Goal: Information Seeking & Learning: Learn about a topic

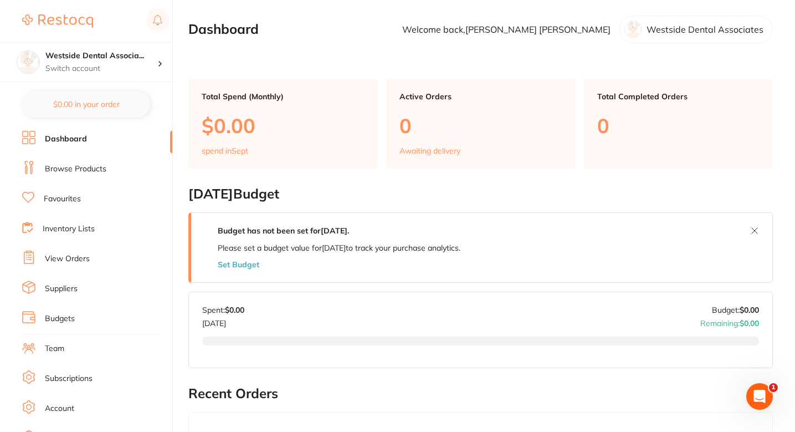
click at [96, 165] on link "Browse Products" at bounding box center [75, 168] width 61 height 11
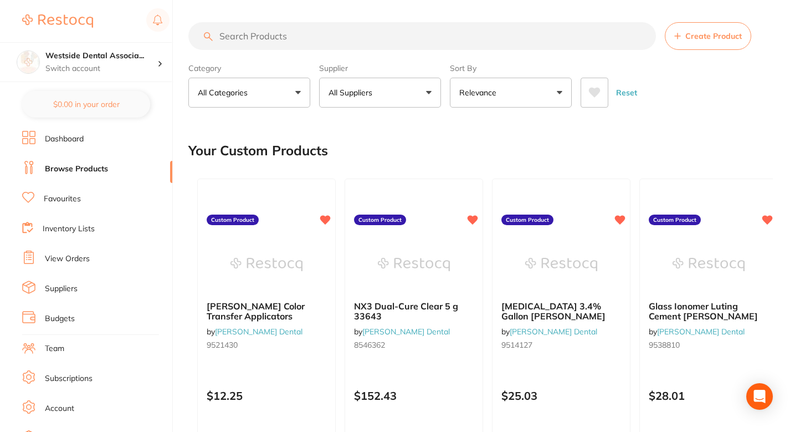
click at [422, 147] on div "Your Custom Products" at bounding box center [480, 150] width 584 height 37
click at [378, 138] on div "Your Custom Products" at bounding box center [480, 150] width 584 height 37
click at [432, 138] on div "Your Custom Products" at bounding box center [480, 150] width 584 height 37
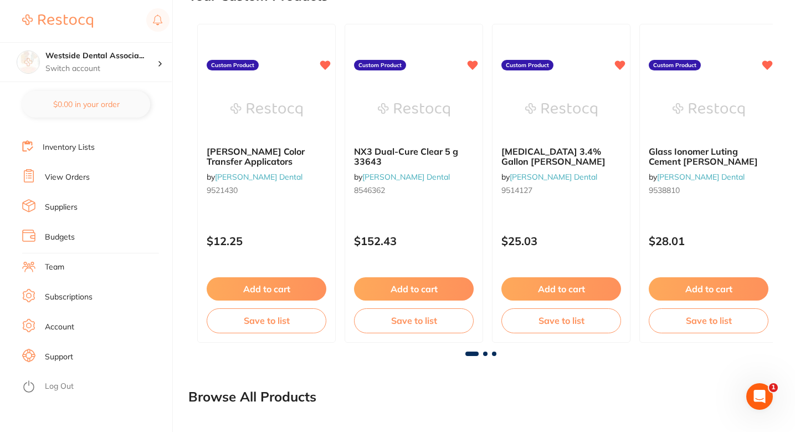
scroll to position [155, 0]
click at [69, 354] on link "Support" at bounding box center [59, 356] width 28 height 11
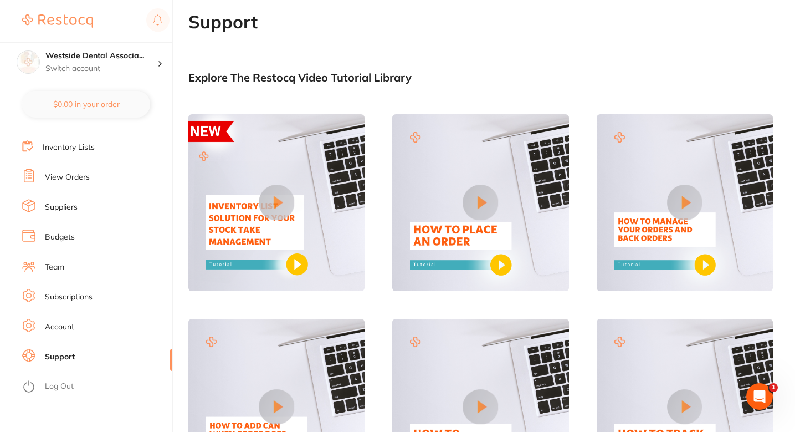
click at [460, 69] on main "Support Explore The Restocq Video Tutorial Library Tell us what you need help w…" at bounding box center [491, 257] width 607 height 491
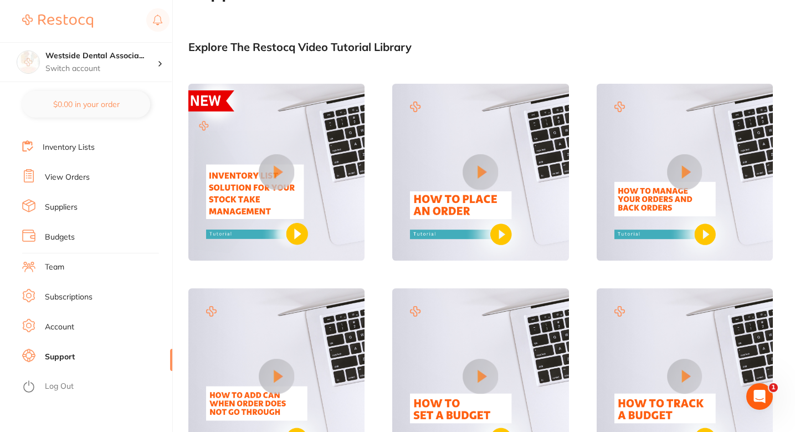
scroll to position [32, 0]
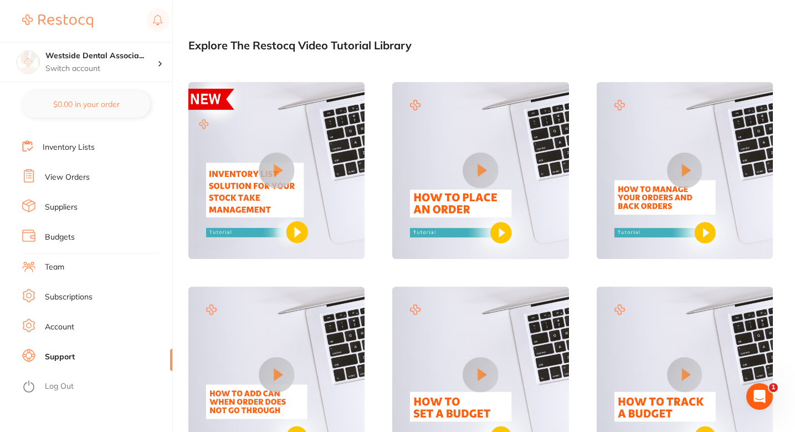
click at [314, 146] on img at bounding box center [276, 170] width 176 height 176
click at [270, 179] on button at bounding box center [276, 170] width 35 height 35
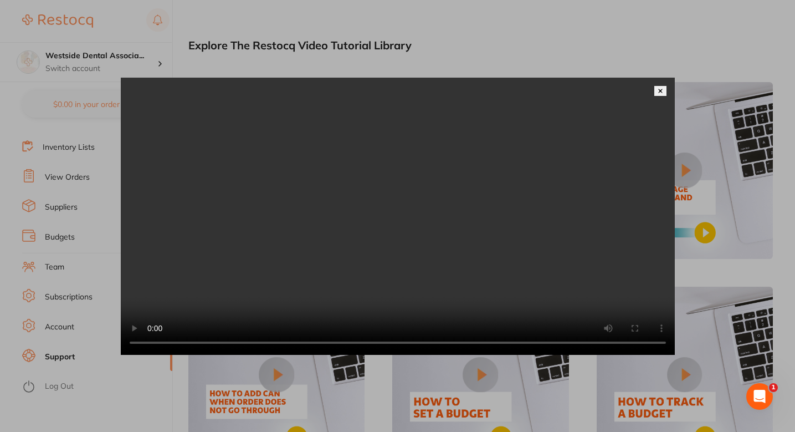
click at [683, 51] on div at bounding box center [397, 216] width 795 height 432
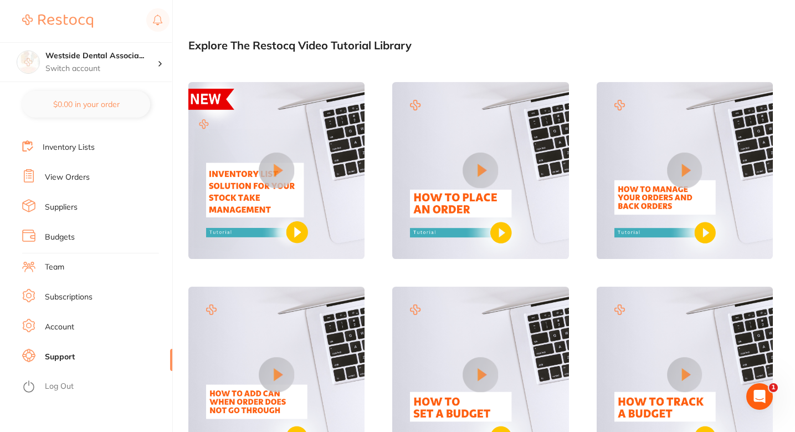
click at [506, 148] on img at bounding box center [480, 170] width 176 height 176
click at [492, 161] on button at bounding box center [480, 170] width 35 height 35
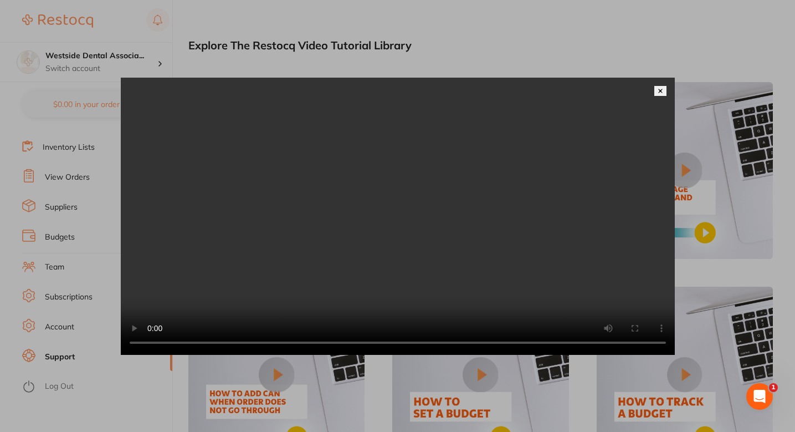
click at [662, 88] on img at bounding box center [661, 91] width 6 height 6
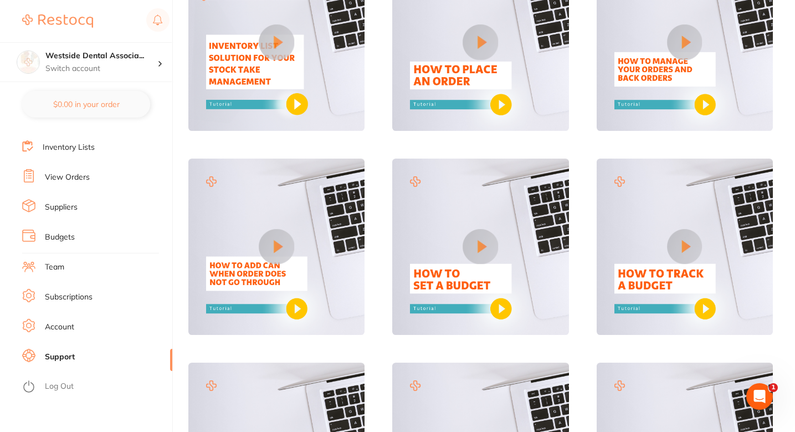
scroll to position [155, 0]
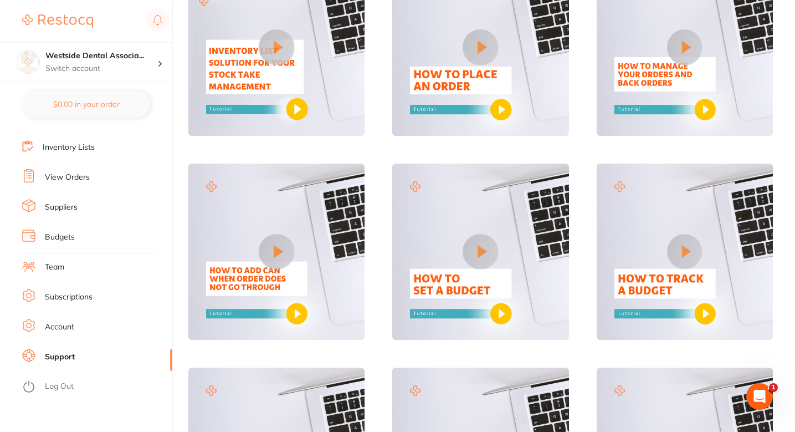
click at [689, 58] on button at bounding box center [684, 47] width 35 height 35
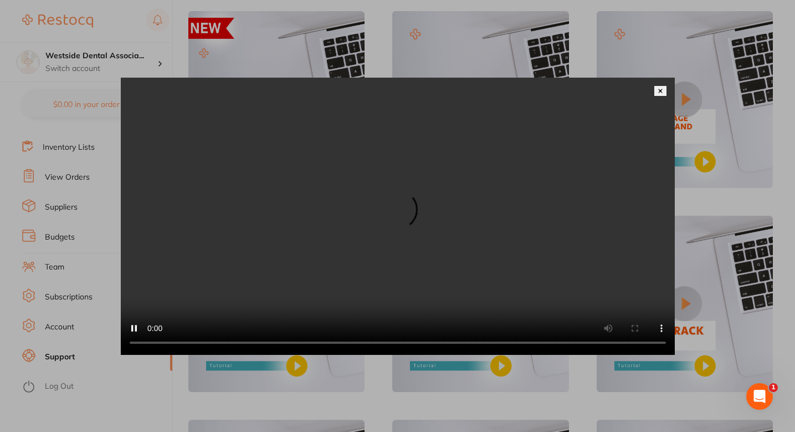
scroll to position [115, 0]
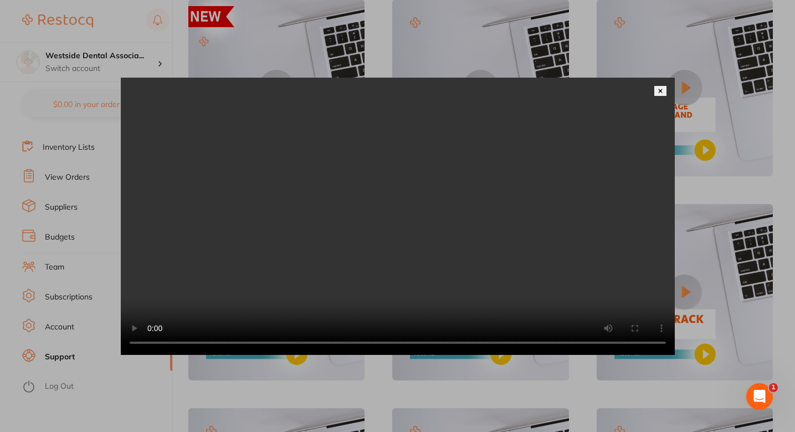
click at [320, 234] on video at bounding box center [398, 216] width 554 height 277
click at [350, 245] on video at bounding box center [398, 216] width 554 height 277
click at [431, 189] on video at bounding box center [398, 216] width 554 height 277
click at [659, 86] on button at bounding box center [660, 91] width 12 height 10
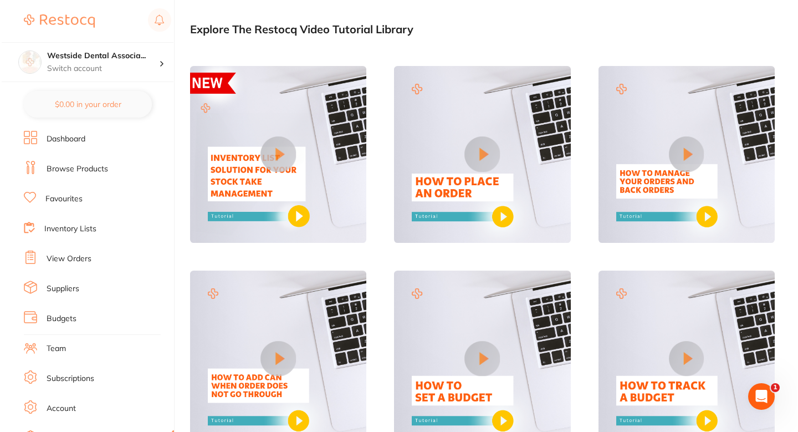
scroll to position [0, 0]
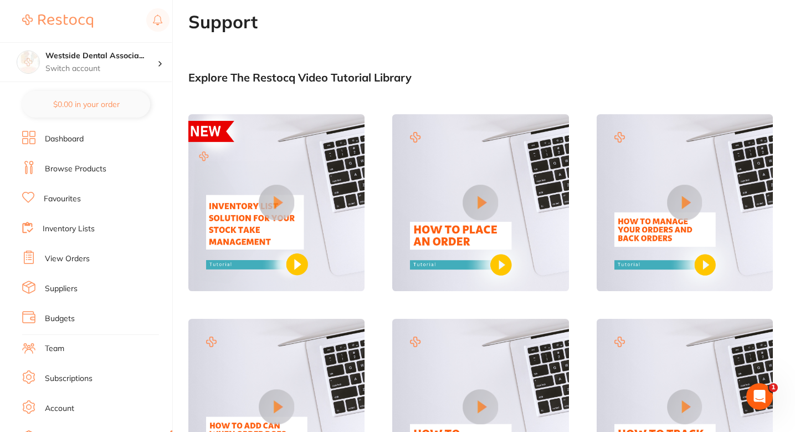
click at [89, 171] on link "Browse Products" at bounding box center [75, 168] width 61 height 11
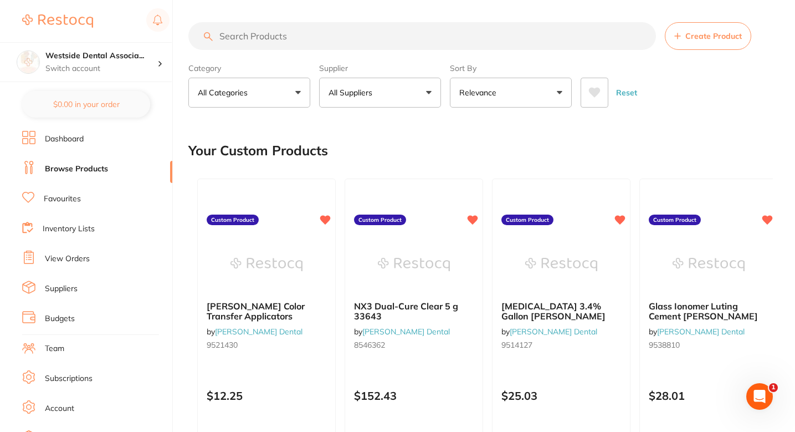
click at [382, 96] on button "All Suppliers" at bounding box center [380, 93] width 122 height 30
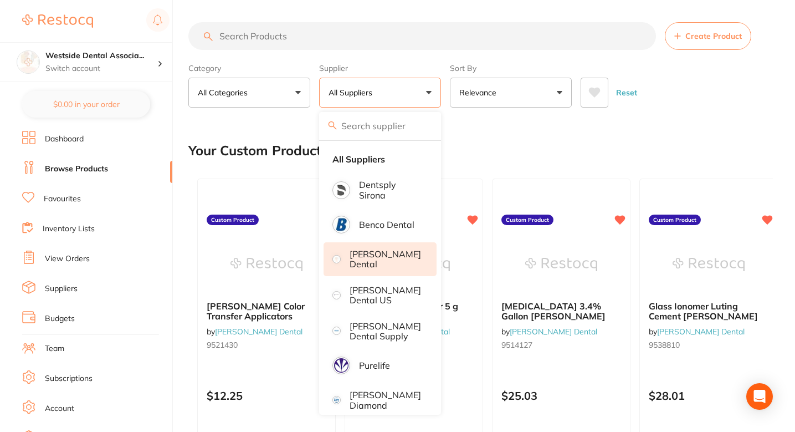
click at [380, 256] on p "[PERSON_NAME] Dental" at bounding box center [385, 259] width 71 height 20
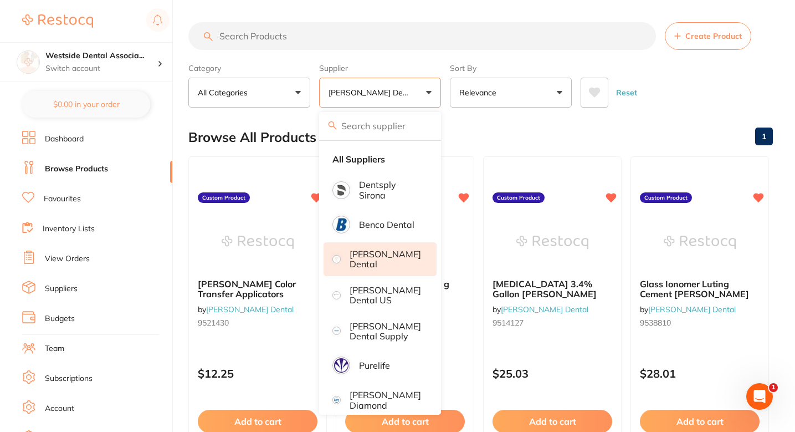
click at [695, 63] on div "Category All Categories All Categories No categories found Clear Category false…" at bounding box center [480, 83] width 584 height 49
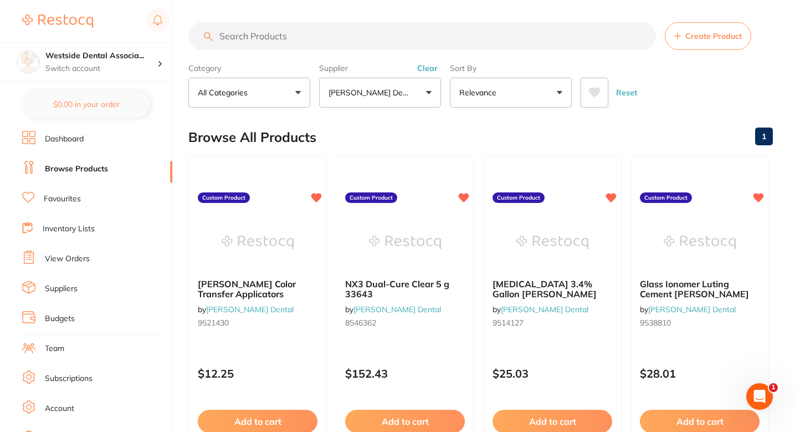
click at [437, 135] on div "Browse All Products 1" at bounding box center [480, 137] width 584 height 37
click at [392, 135] on div "Browse All Products 1" at bounding box center [480, 137] width 584 height 37
click at [387, 125] on div "Browse All Products 1" at bounding box center [480, 137] width 584 height 37
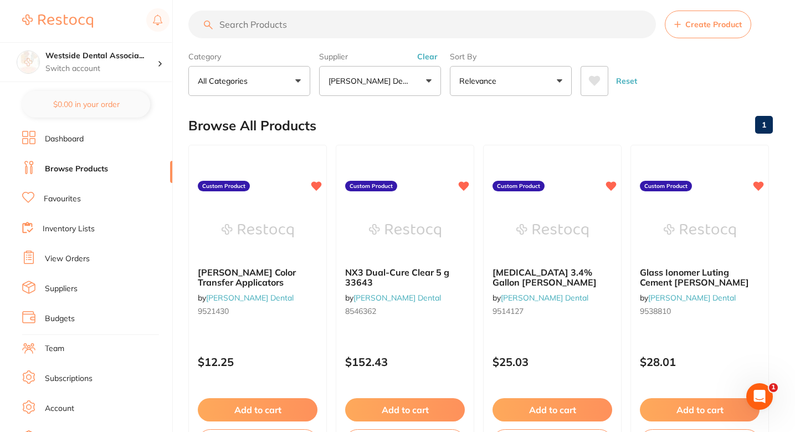
click at [74, 209] on ul "Dashboard Browse Products Favourites Inventory Lists View Orders Suppliers Budg…" at bounding box center [97, 322] width 150 height 382
click at [70, 202] on link "Favourites" at bounding box center [62, 198] width 37 height 11
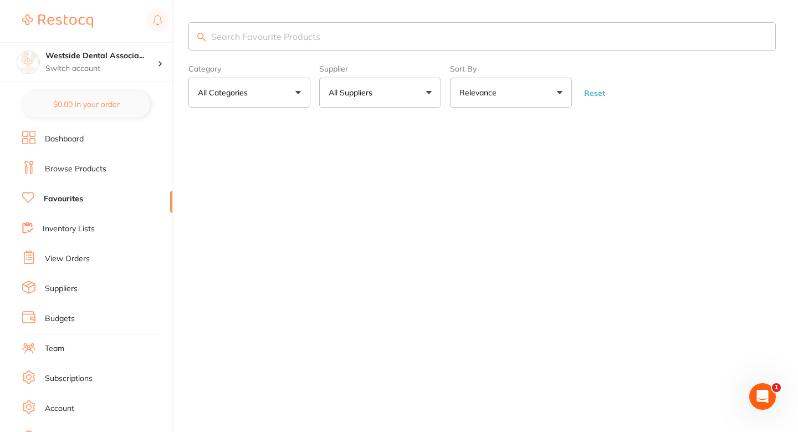
click at [81, 233] on link "Inventory Lists" at bounding box center [69, 228] width 52 height 11
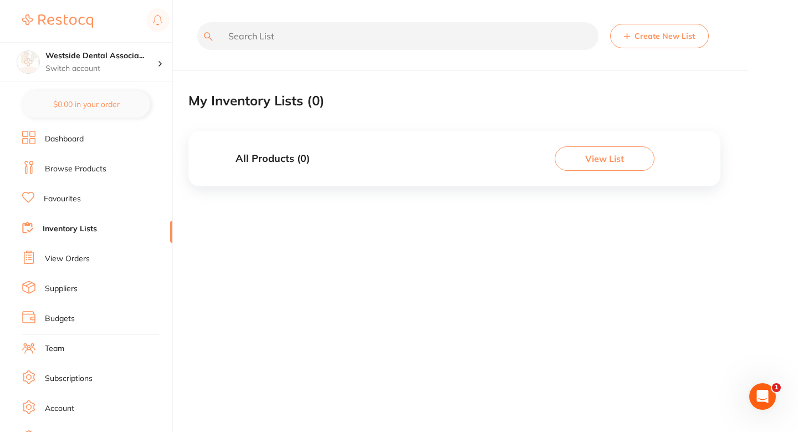
click at [77, 255] on link "View Orders" at bounding box center [67, 258] width 45 height 11
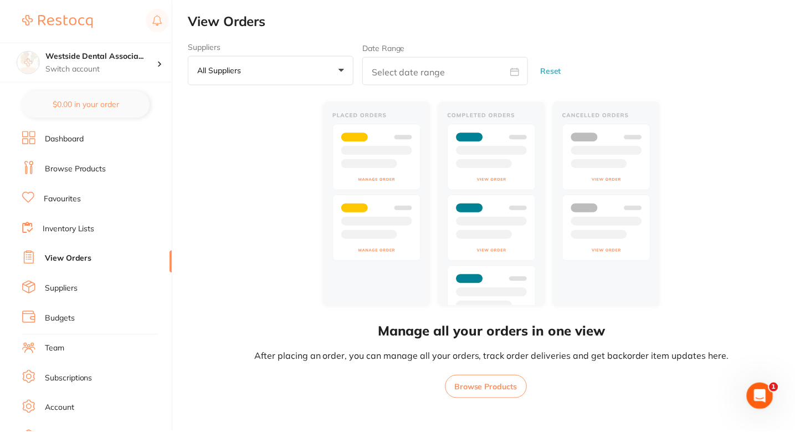
scroll to position [37, 0]
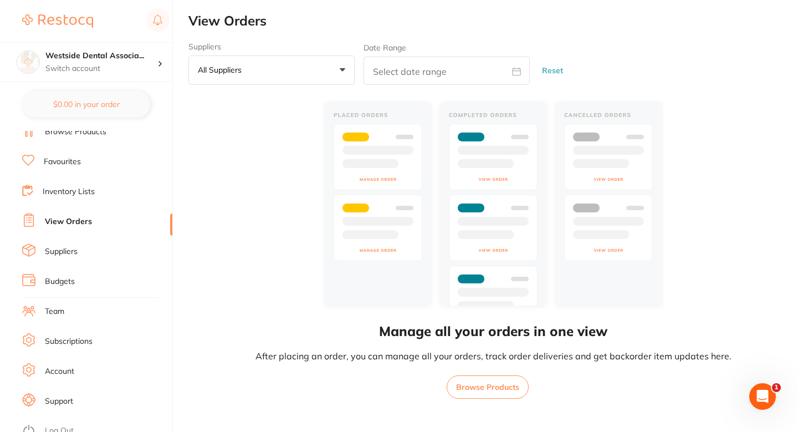
click at [68, 248] on link "Suppliers" at bounding box center [61, 251] width 33 height 11
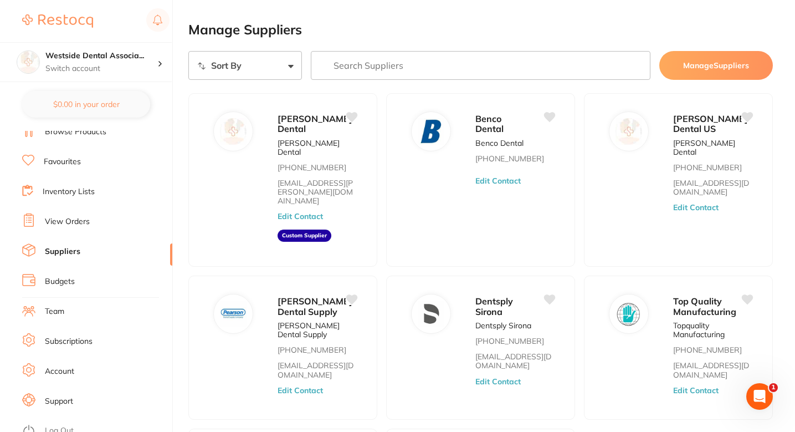
click at [75, 276] on li "Budgets" at bounding box center [97, 281] width 150 height 17
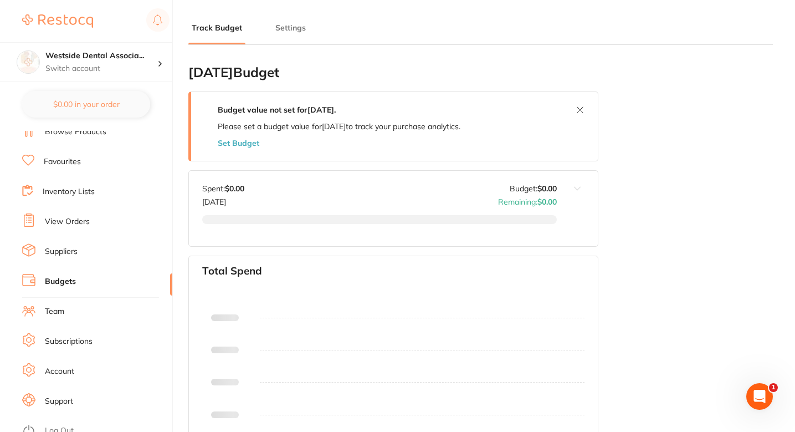
type input "0.0"
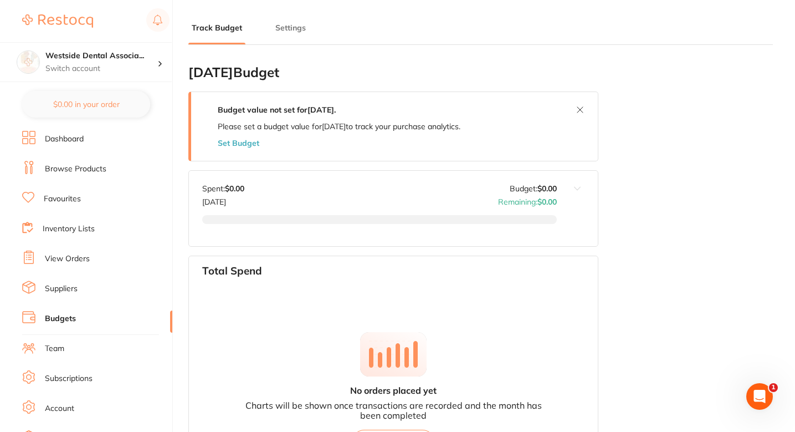
click at [88, 145] on li "Dashboard" at bounding box center [97, 139] width 150 height 17
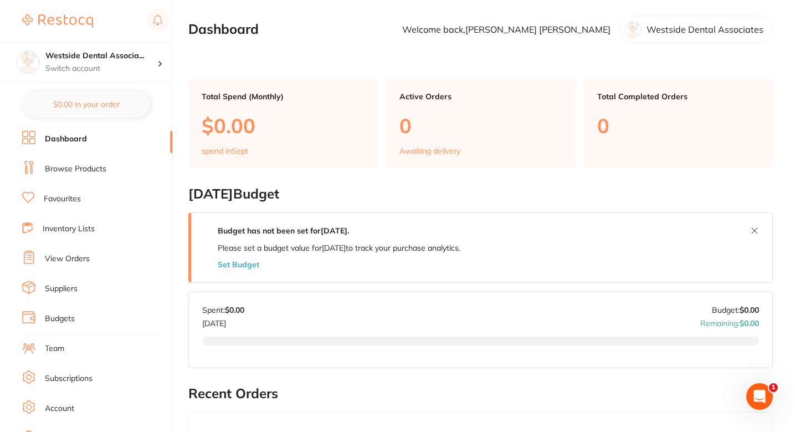
click at [398, 193] on h2 "[DATE] Budget" at bounding box center [480, 194] width 584 height 16
click at [396, 200] on h2 "[DATE] Budget" at bounding box center [480, 194] width 584 height 16
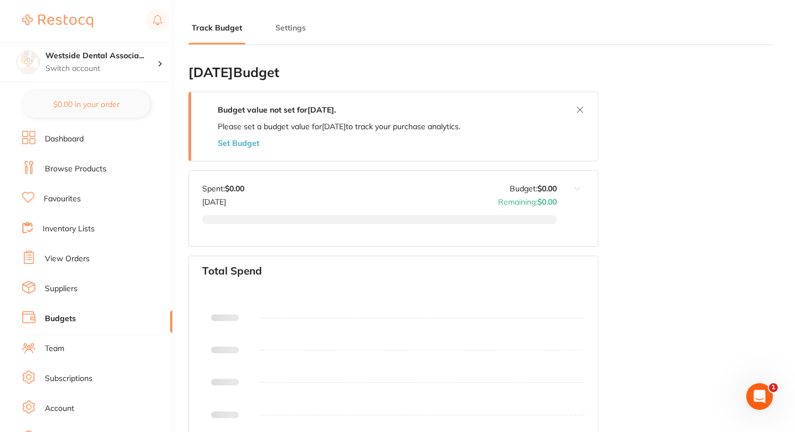
type input "0.0"
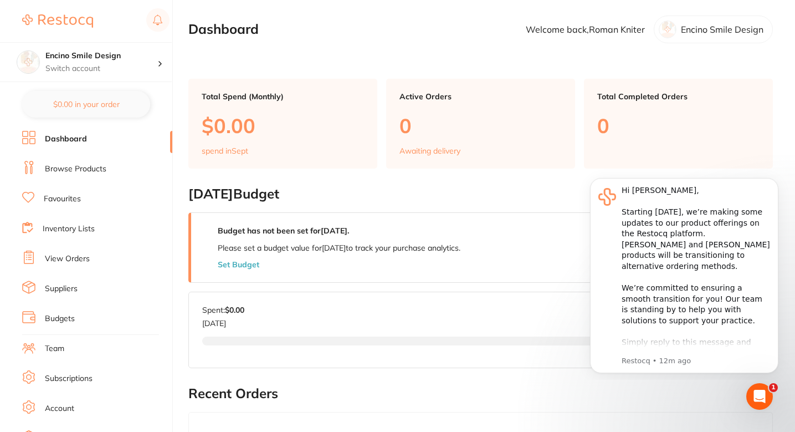
click at [90, 170] on link "Browse Products" at bounding box center [75, 168] width 61 height 11
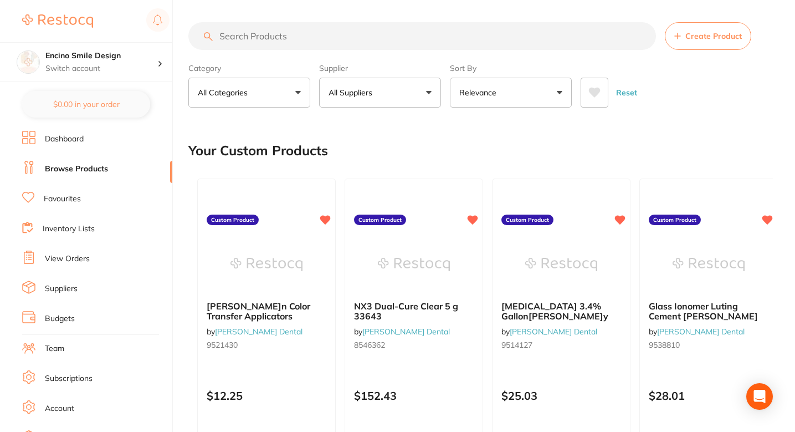
click at [412, 150] on div "Your Custom Products" at bounding box center [480, 150] width 584 height 37
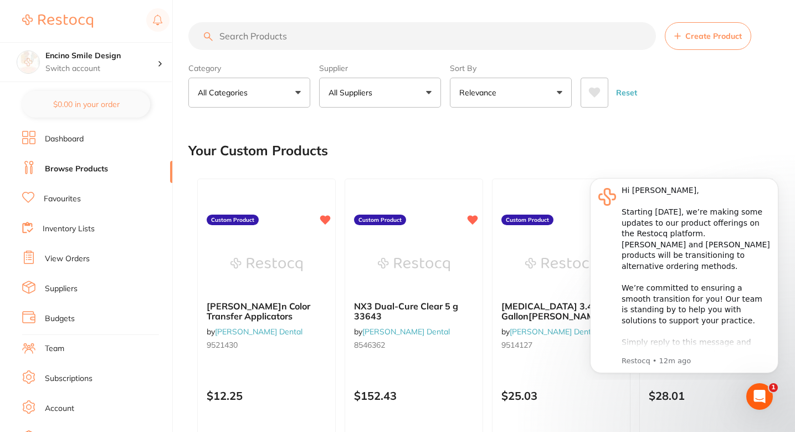
click at [372, 90] on p "All Suppliers" at bounding box center [352, 92] width 48 height 11
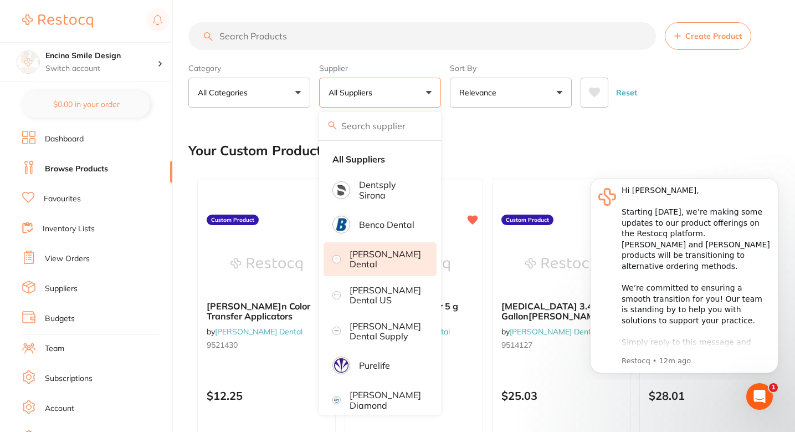
click at [385, 260] on p "[PERSON_NAME] Dental" at bounding box center [385, 259] width 71 height 20
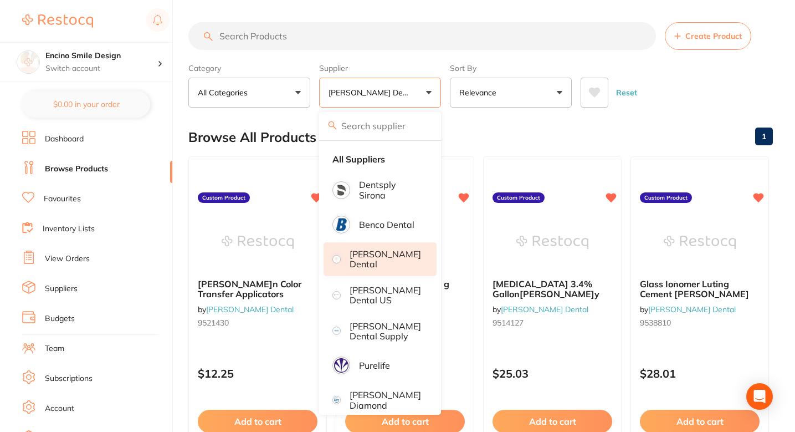
click at [496, 135] on div "Browse All Products 1" at bounding box center [480, 137] width 584 height 37
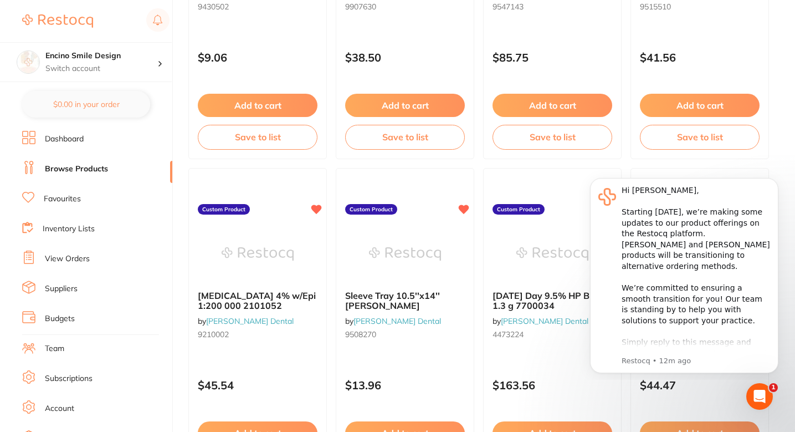
scroll to position [1233, 0]
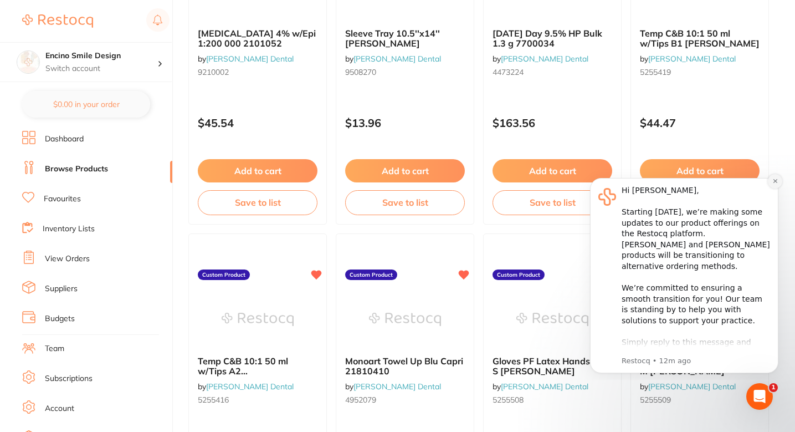
click at [777, 181] on icon "Dismiss notification" at bounding box center [775, 181] width 6 height 6
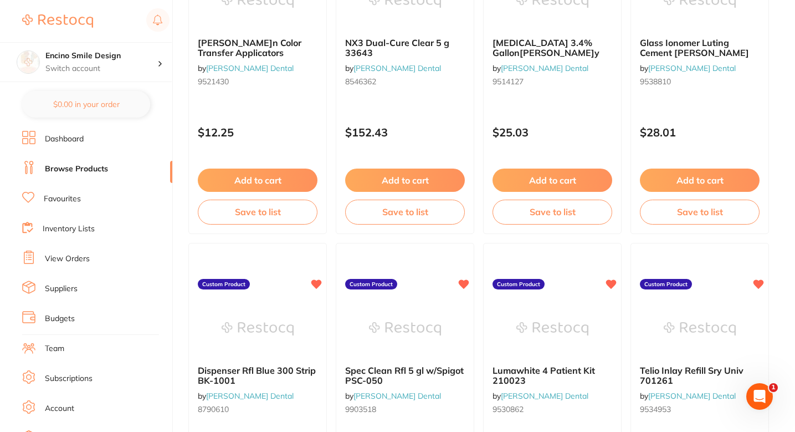
scroll to position [0, 0]
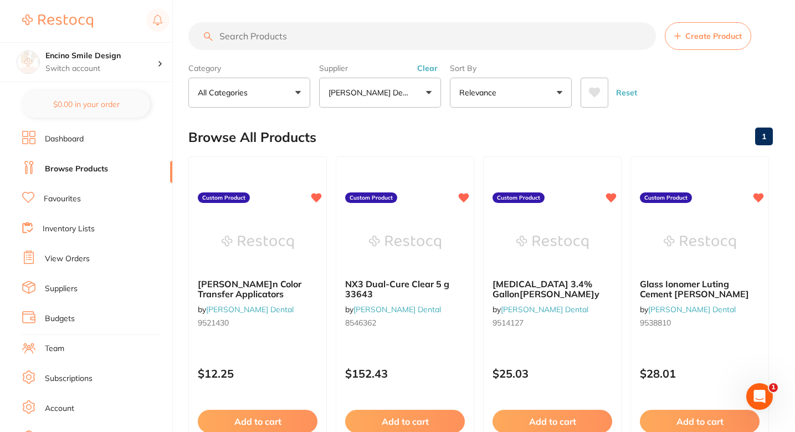
click at [417, 122] on div "Browse All Products 1" at bounding box center [480, 137] width 584 height 37
click at [405, 99] on button "[PERSON_NAME] Dental" at bounding box center [380, 93] width 122 height 30
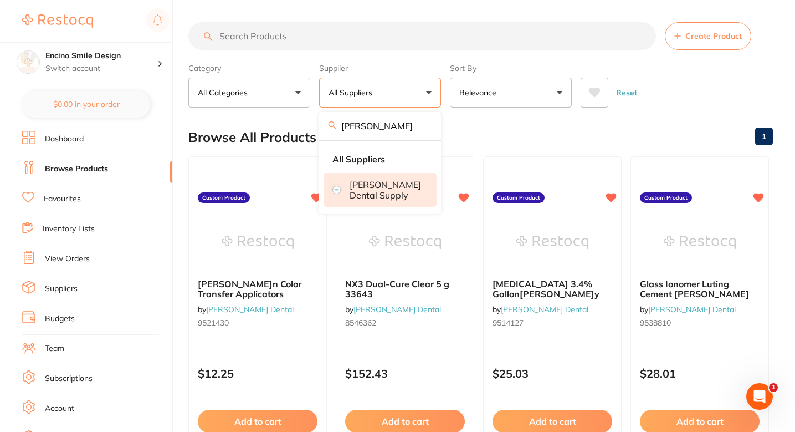
type input "Pearon"
click at [387, 179] on p "[PERSON_NAME] Dental Supply" at bounding box center [385, 189] width 71 height 20
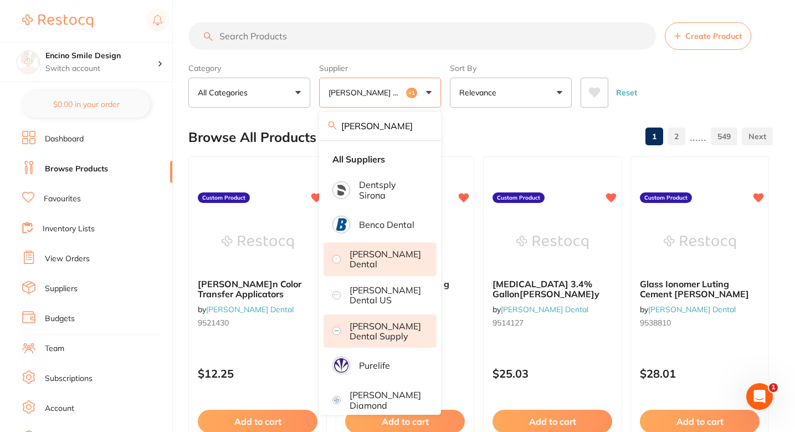
click at [516, 123] on div "Browse All Products 1 2 ...... 549" at bounding box center [480, 137] width 584 height 37
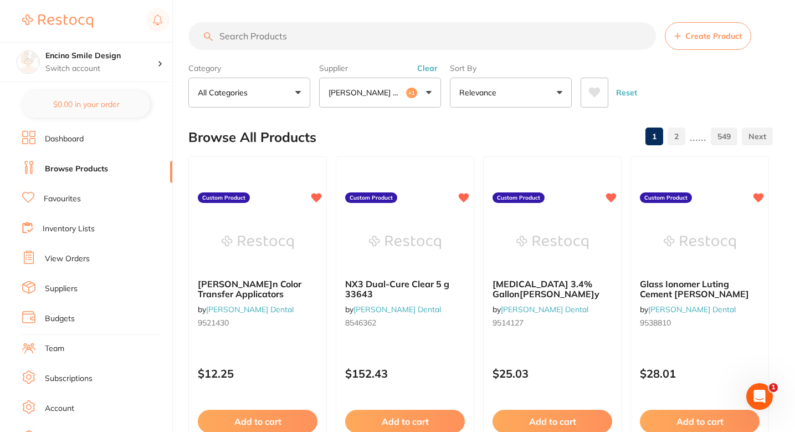
click at [402, 91] on button "Darby Dental +1" at bounding box center [380, 93] width 122 height 30
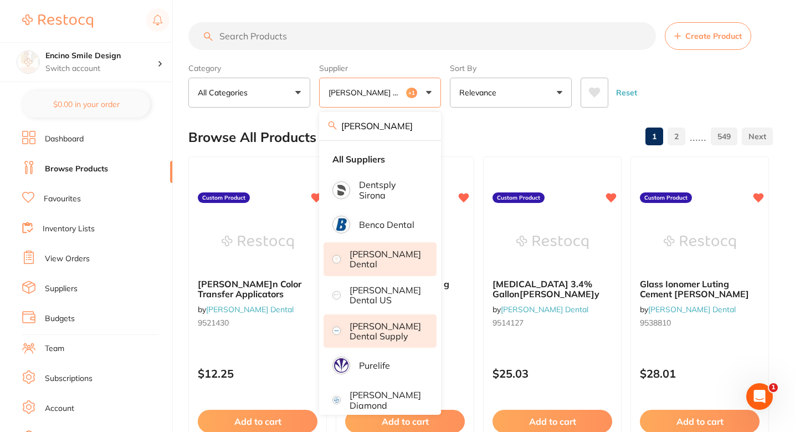
click at [382, 261] on p "[PERSON_NAME] Dental" at bounding box center [385, 259] width 71 height 20
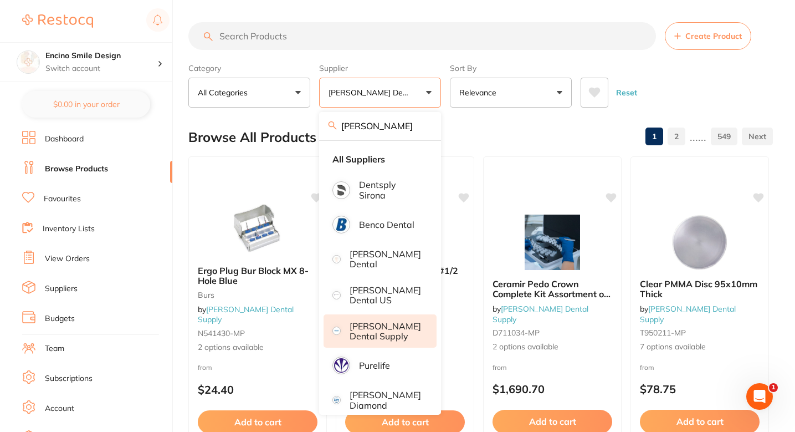
click at [494, 129] on div "Browse All Products 1 2 ...... 549" at bounding box center [480, 137] width 584 height 37
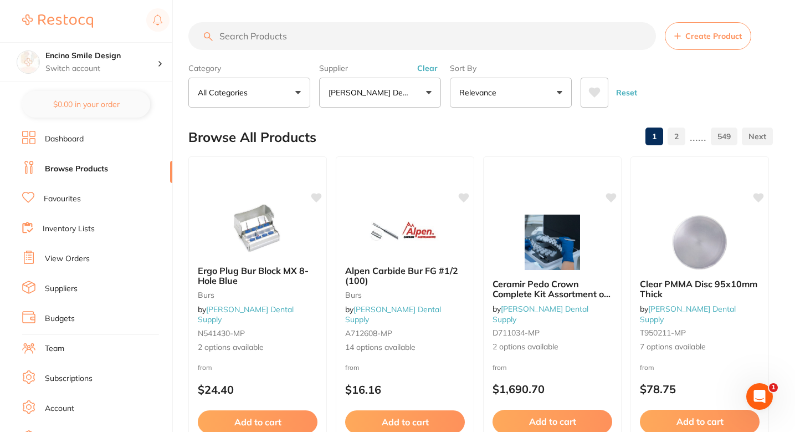
click at [435, 121] on div "Browse All Products 1 2 ...... 549" at bounding box center [480, 137] width 584 height 37
click at [339, 29] on input "search" at bounding box center [422, 36] width 468 height 28
paste input "S 49-06-66"
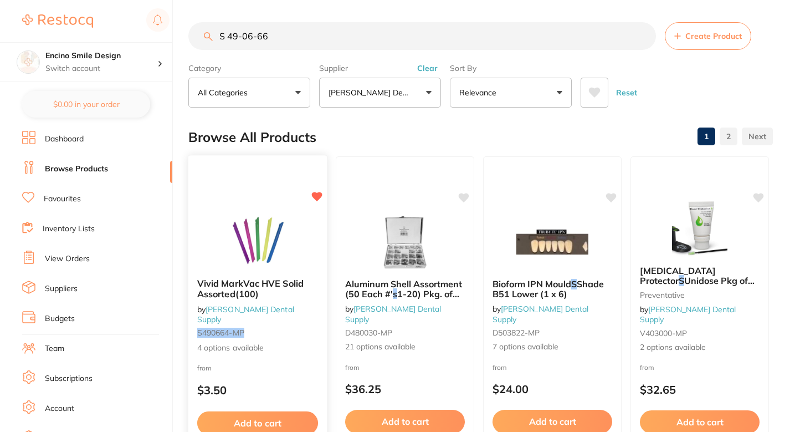
type input "S 49-06-66"
click at [292, 248] on img at bounding box center [257, 241] width 73 height 56
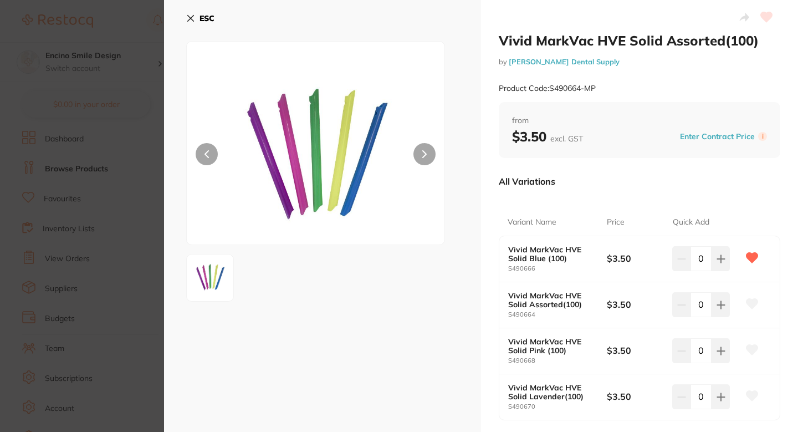
click at [61, 206] on section "Vivid MarkVac HVE Solid Assorted(100) by Pearson Dental Supply Product Code: S4…" at bounding box center [399, 216] width 798 height 432
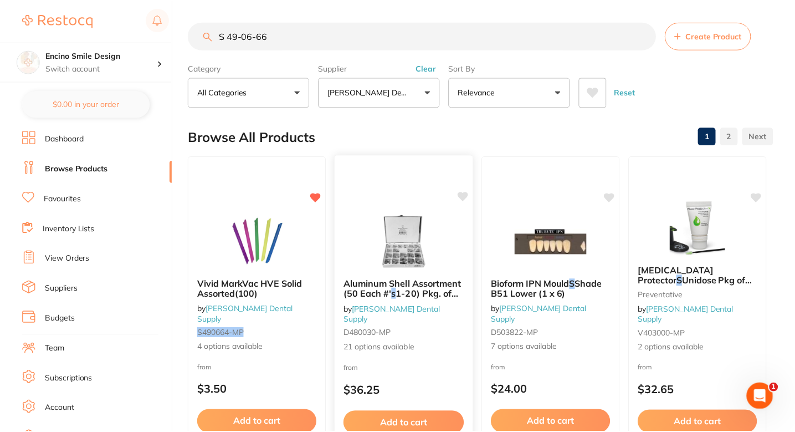
scroll to position [83, 0]
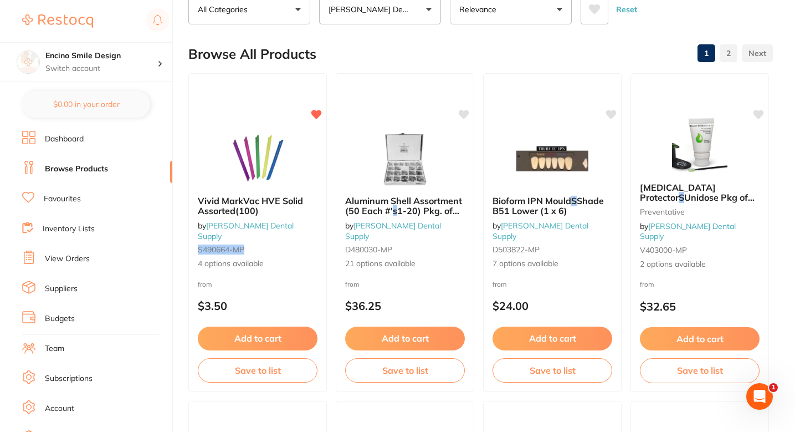
click at [456, 56] on div "Browse All Products 1 2" at bounding box center [480, 53] width 584 height 37
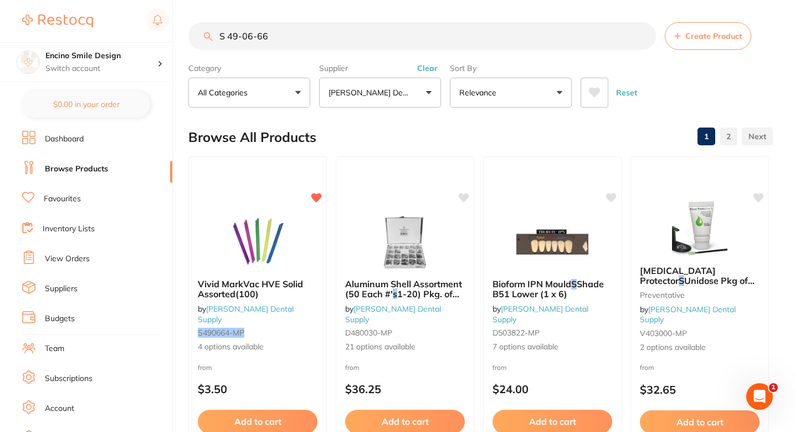
click at [643, 38] on input "S 49-06-66" at bounding box center [422, 36] width 468 height 28
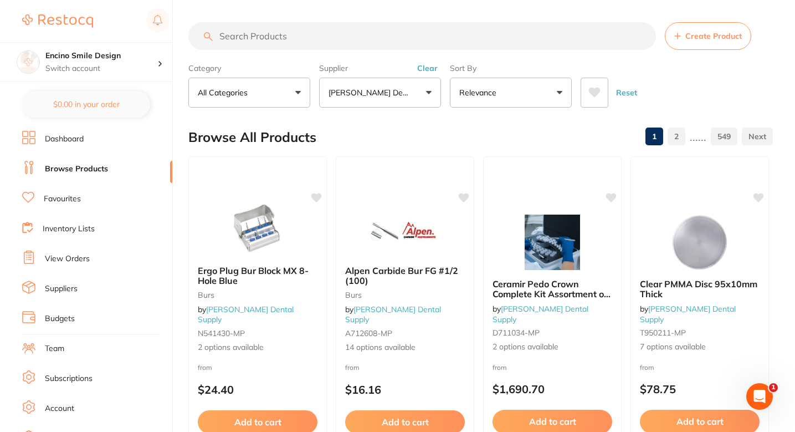
click at [405, 134] on div "Browse All Products 1 2 ...... 549" at bounding box center [480, 137] width 584 height 37
click at [404, 134] on div "Browse All Products 1 2 ...... 549" at bounding box center [480, 137] width 584 height 37
click at [404, 101] on button "[PERSON_NAME] Dental Supply" at bounding box center [380, 93] width 122 height 30
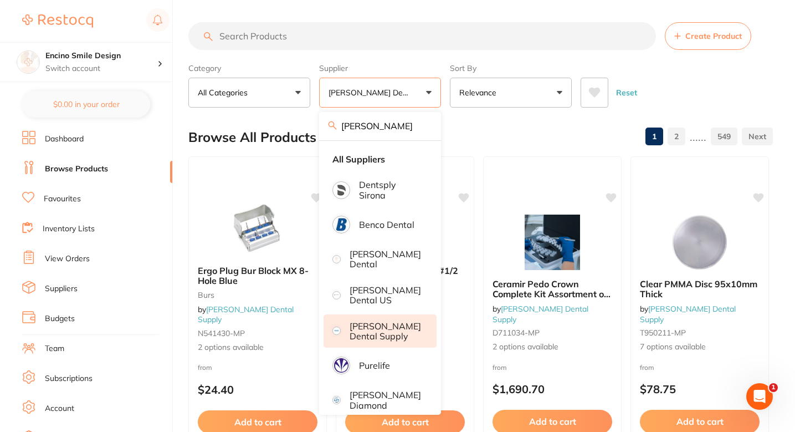
click at [422, 125] on input "Pearon" at bounding box center [380, 126] width 122 height 28
click at [473, 128] on div "Browse All Products 1 2 ...... 549" at bounding box center [480, 137] width 584 height 37
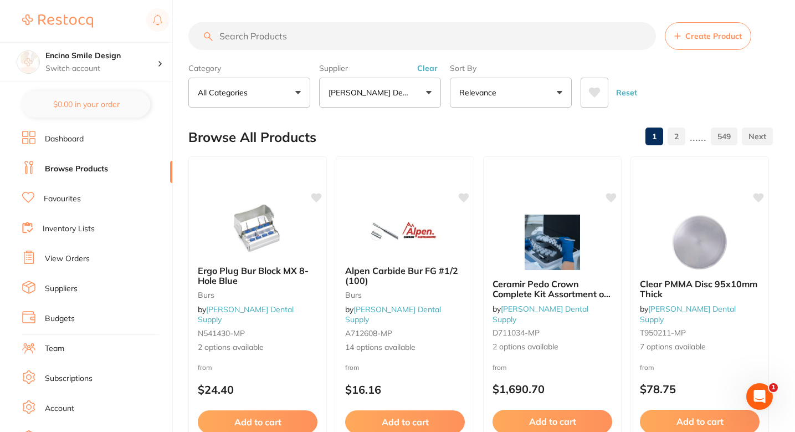
click at [78, 204] on link "Favourites" at bounding box center [62, 198] width 37 height 11
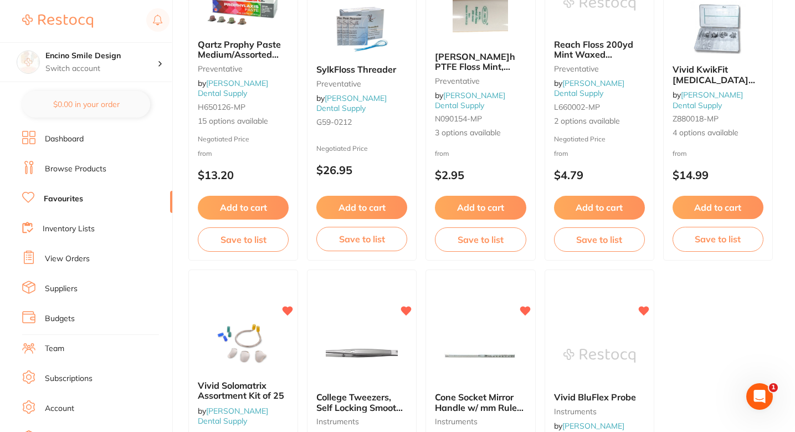
scroll to position [3348, 0]
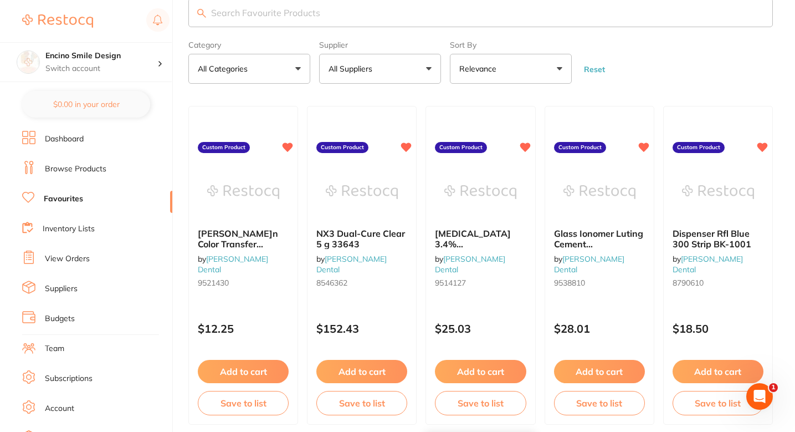
scroll to position [0, 0]
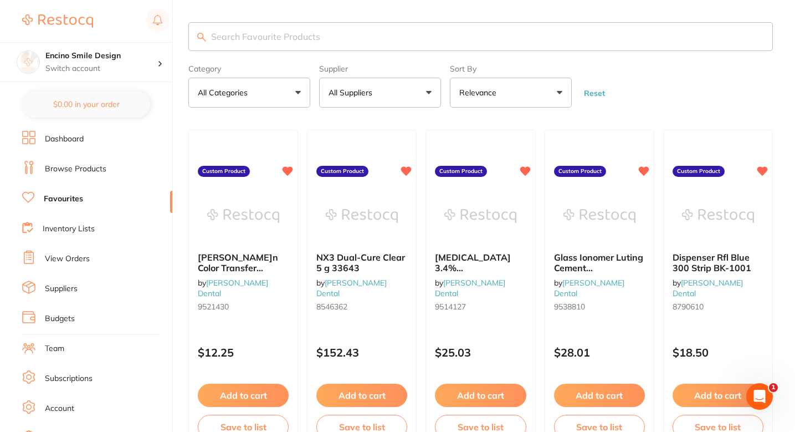
click at [648, 104] on form "Category All Categories All Categories burs disposables endodontics handpieces …" at bounding box center [480, 84] width 584 height 48
click at [400, 95] on button "All Suppliers" at bounding box center [380, 93] width 122 height 30
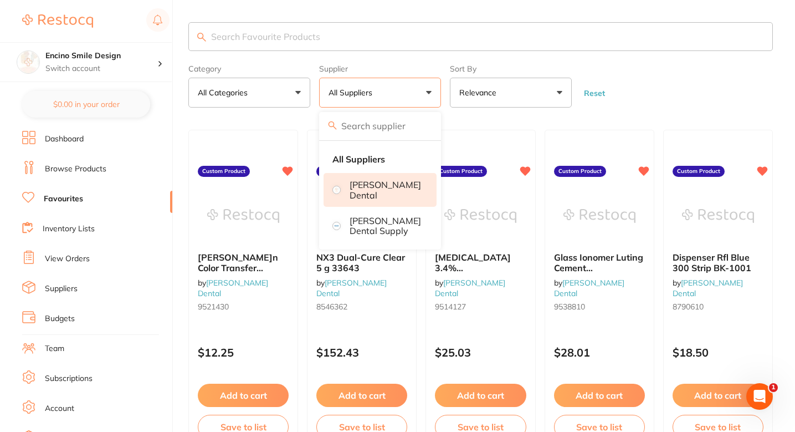
click at [397, 193] on p "[PERSON_NAME] Dental" at bounding box center [385, 189] width 71 height 20
click at [676, 101] on form "Category All Categories All Categories No categories found Clear Category false…" at bounding box center [480, 84] width 584 height 48
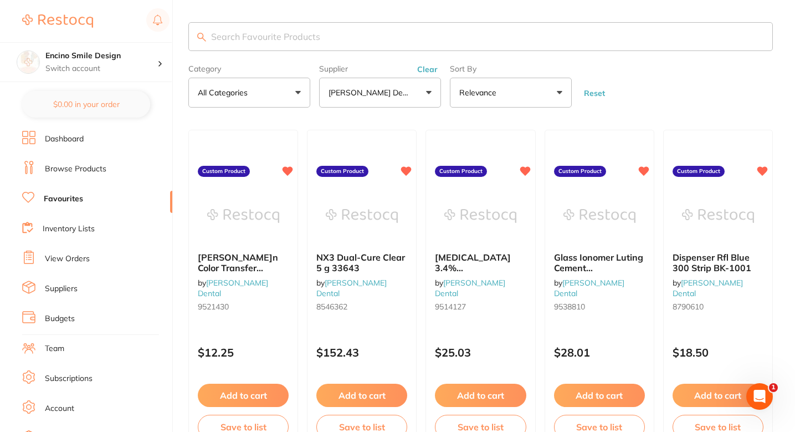
click at [407, 103] on button "[PERSON_NAME] Dental" at bounding box center [380, 93] width 122 height 30
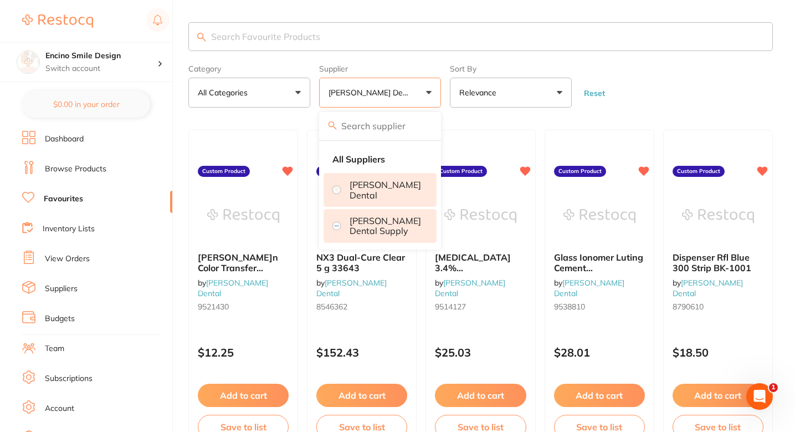
click at [383, 218] on p "[PERSON_NAME] Dental Supply" at bounding box center [385, 225] width 71 height 20
click at [387, 178] on li "[PERSON_NAME] Dental" at bounding box center [380, 190] width 113 height 34
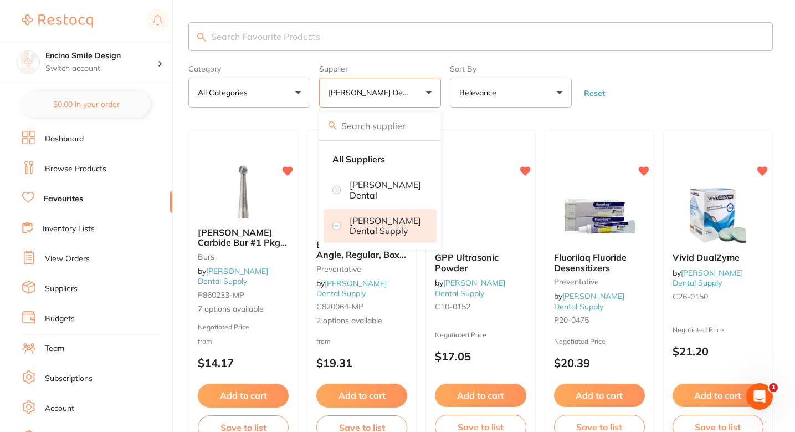
click at [650, 85] on form "Category All Categories All Categories burs disposables endodontics handpieces …" at bounding box center [480, 84] width 584 height 48
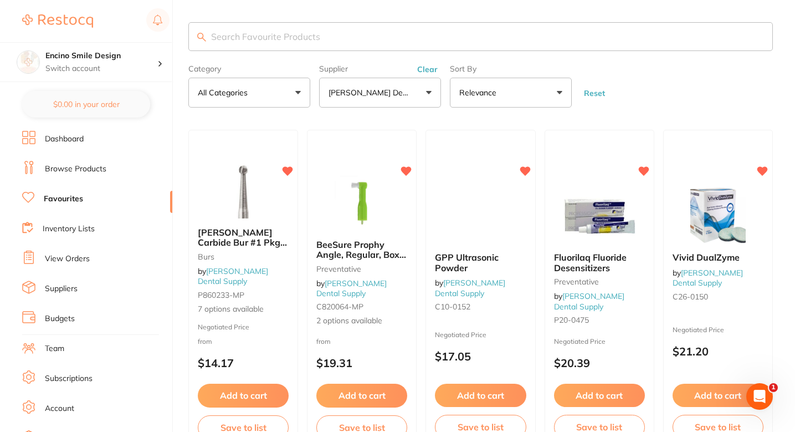
click at [90, 166] on link "Browse Products" at bounding box center [75, 168] width 61 height 11
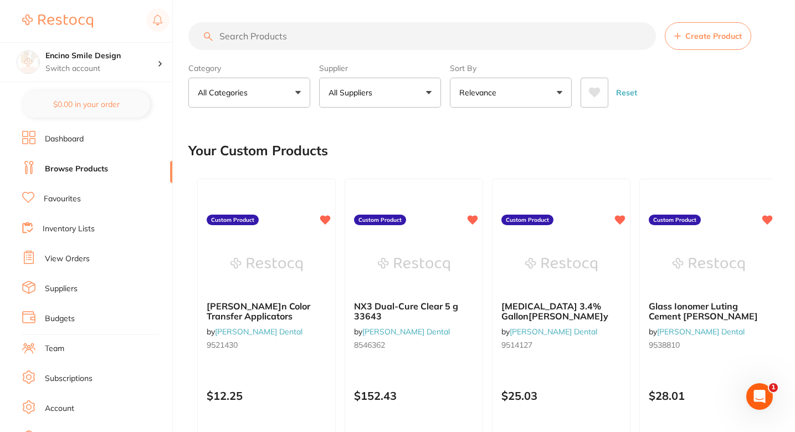
click at [414, 147] on div "Your Custom Products" at bounding box center [480, 150] width 584 height 37
click at [682, 138] on div "Your Custom Products" at bounding box center [480, 150] width 584 height 37
click at [676, 58] on section "Create Product Category All Categories All Categories 3D Printing articulating …" at bounding box center [480, 64] width 584 height 85
click at [435, 132] on div "Your Custom Products" at bounding box center [480, 150] width 584 height 37
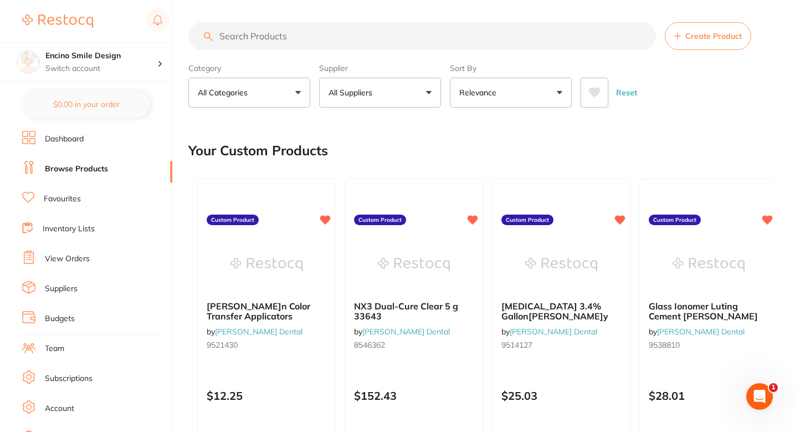
click at [435, 132] on div "Your Custom Products" at bounding box center [480, 150] width 584 height 37
click at [399, 133] on div "Your Custom Products" at bounding box center [480, 150] width 584 height 37
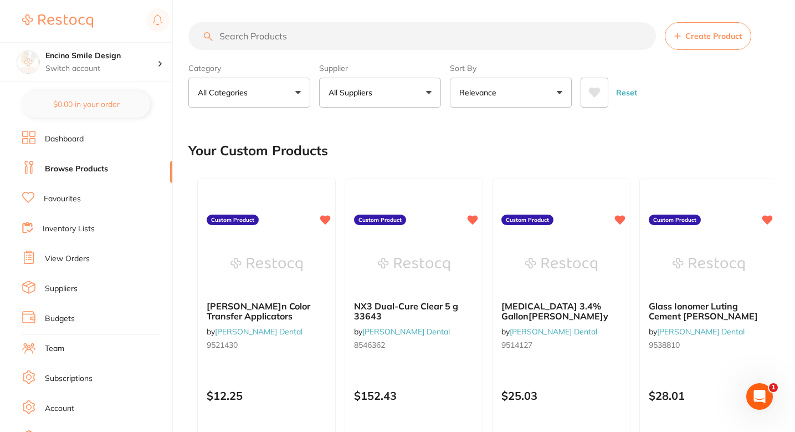
click at [406, 134] on div "Your Custom Products" at bounding box center [480, 150] width 584 height 37
click at [425, 134] on div "Your Custom Products" at bounding box center [480, 150] width 584 height 37
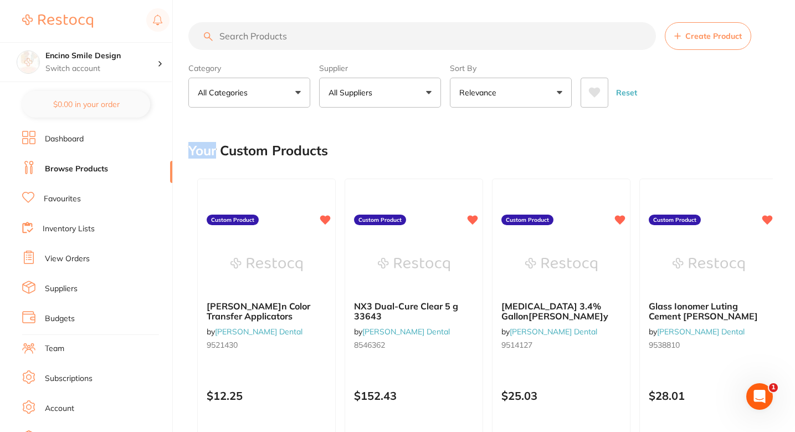
click at [438, 138] on div "Your Custom Products" at bounding box center [480, 150] width 584 height 37
click at [451, 142] on div "Your Custom Products" at bounding box center [480, 150] width 584 height 37
click at [455, 132] on div "Your Custom Products" at bounding box center [480, 150] width 584 height 37
click at [448, 132] on div "Your Custom Products" at bounding box center [480, 150] width 584 height 37
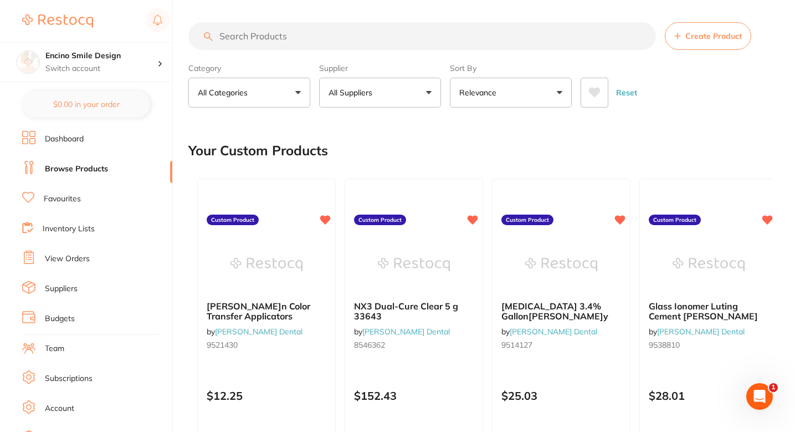
click at [403, 84] on button "All Suppliers" at bounding box center [380, 93] width 122 height 30
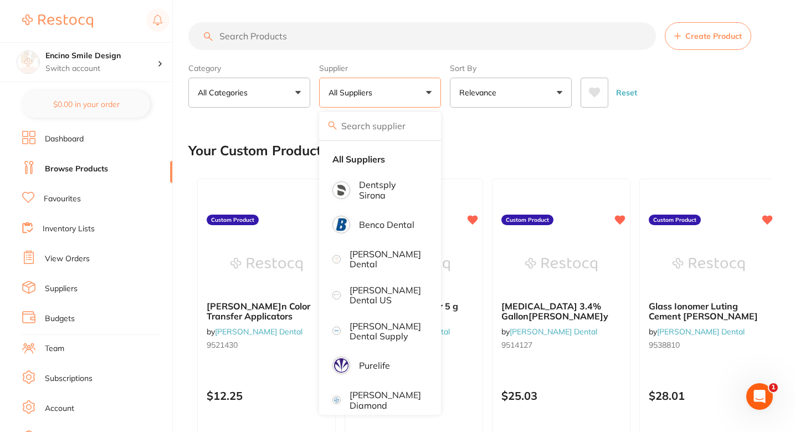
click at [478, 149] on div "Your Custom Products" at bounding box center [480, 150] width 584 height 37
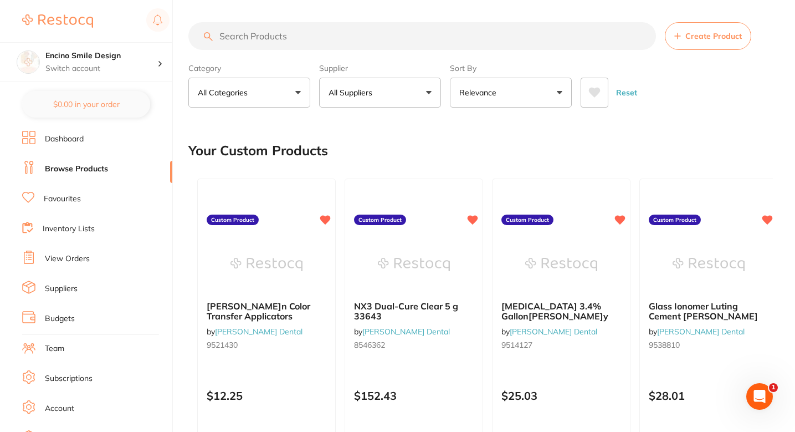
click at [484, 149] on div "Your Custom Products" at bounding box center [480, 150] width 584 height 37
click at [440, 146] on div "Your Custom Products" at bounding box center [480, 150] width 584 height 37
click at [423, 141] on div "Your Custom Products" at bounding box center [480, 150] width 584 height 37
click at [464, 149] on div "Your Custom Products" at bounding box center [480, 150] width 584 height 37
click at [446, 141] on div "Your Custom Products" at bounding box center [480, 150] width 584 height 37
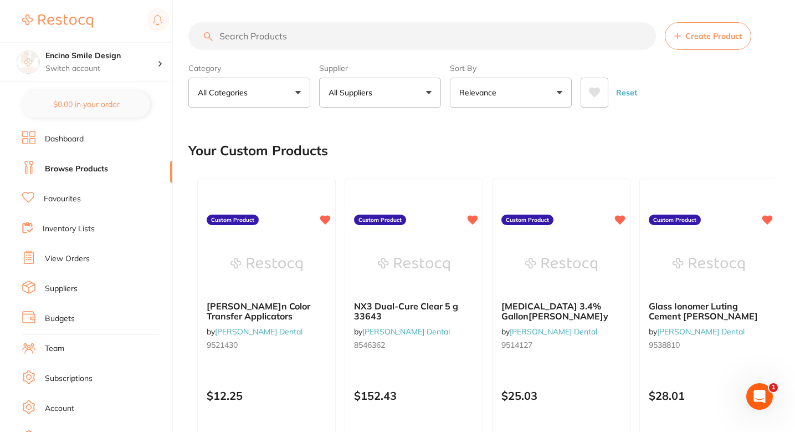
click at [442, 143] on div "Your Custom Products" at bounding box center [480, 150] width 584 height 37
click at [460, 143] on div "Your Custom Products" at bounding box center [480, 150] width 584 height 37
click at [415, 138] on div "Your Custom Products" at bounding box center [480, 150] width 584 height 37
click at [422, 141] on div "Your Custom Products" at bounding box center [480, 150] width 584 height 37
click at [440, 135] on div "Your Custom Products" at bounding box center [480, 150] width 584 height 37
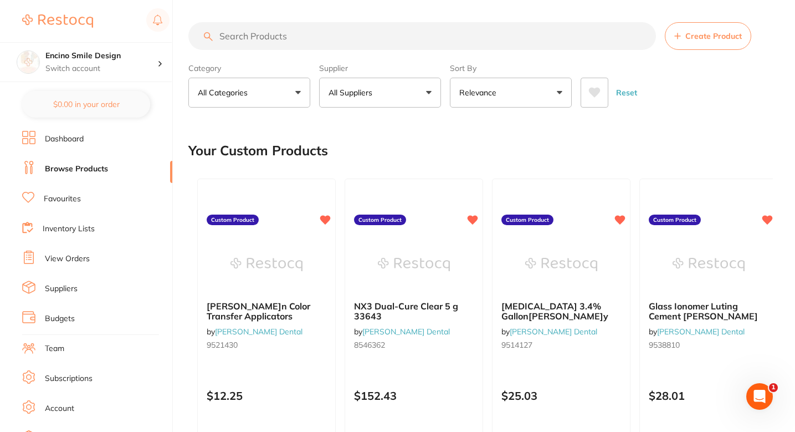
click at [240, 61] on div "Category All Categories All Categories 3D Printing articulating burs CAD/CAM cr…" at bounding box center [249, 83] width 122 height 49
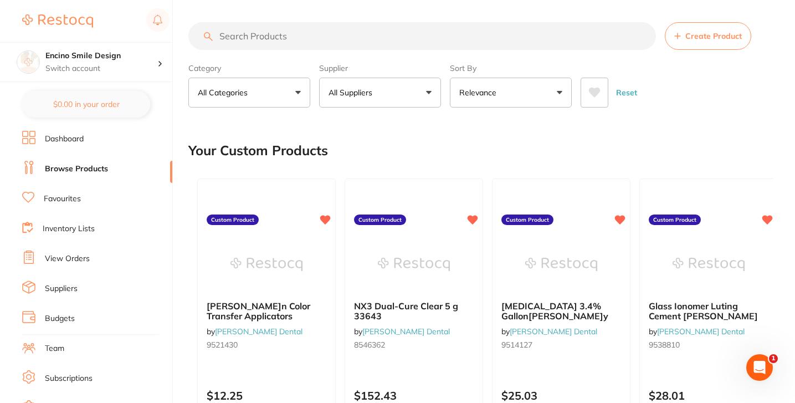
click at [722, 36] on span "Create Product" at bounding box center [713, 36] width 57 height 9
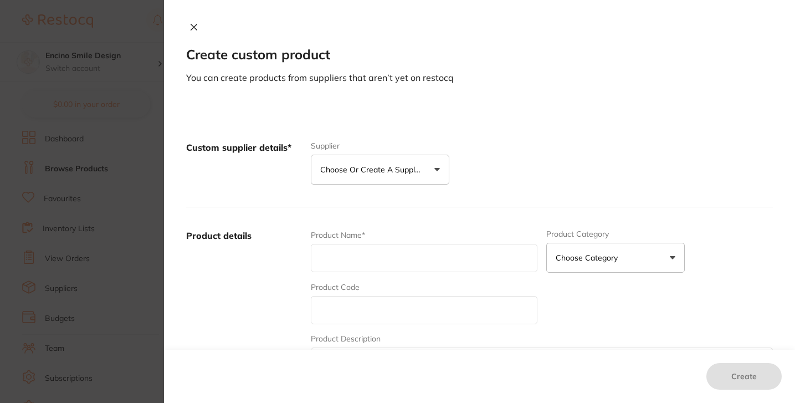
click at [143, 103] on section "Create custom product You can create products from suppliers that aren’t yet on…" at bounding box center [397, 201] width 795 height 403
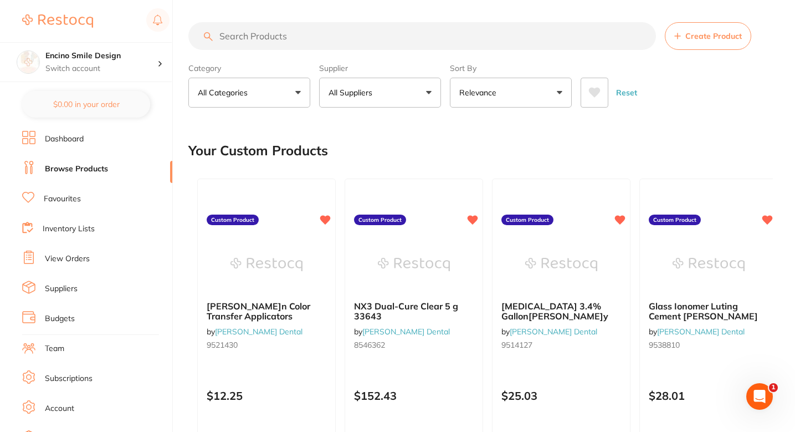
click at [428, 132] on div "Your Custom Products" at bounding box center [480, 150] width 584 height 37
click at [382, 137] on div "Your Custom Products" at bounding box center [480, 150] width 584 height 37
click at [450, 145] on div "Your Custom Products" at bounding box center [480, 150] width 584 height 37
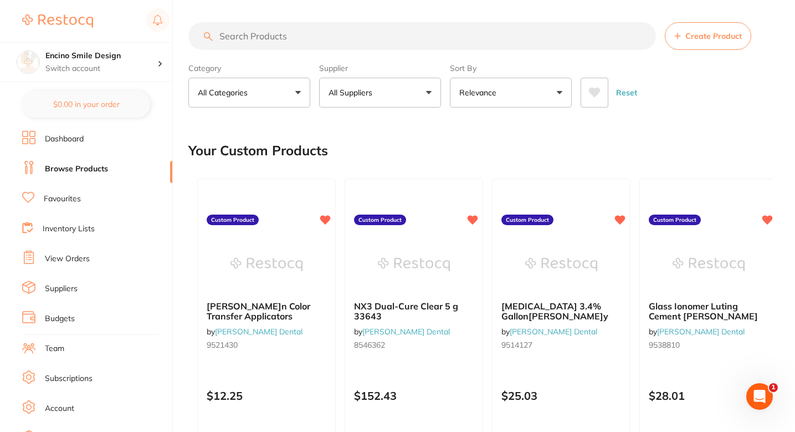
click at [541, 137] on div "Your Custom Products" at bounding box center [480, 150] width 584 height 37
click at [679, 150] on div "Your Custom Products" at bounding box center [480, 150] width 584 height 37
click at [458, 153] on div "Your Custom Products" at bounding box center [480, 150] width 584 height 37
click at [442, 151] on div "Your Custom Products" at bounding box center [480, 150] width 584 height 37
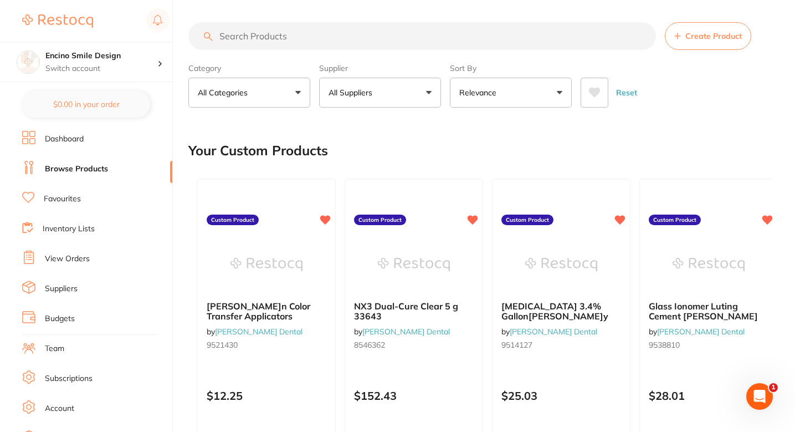
click at [399, 142] on div "Your Custom Products" at bounding box center [480, 150] width 584 height 37
click at [417, 145] on div "Your Custom Products" at bounding box center [480, 150] width 584 height 37
click at [408, 145] on div "Your Custom Products" at bounding box center [480, 150] width 584 height 37
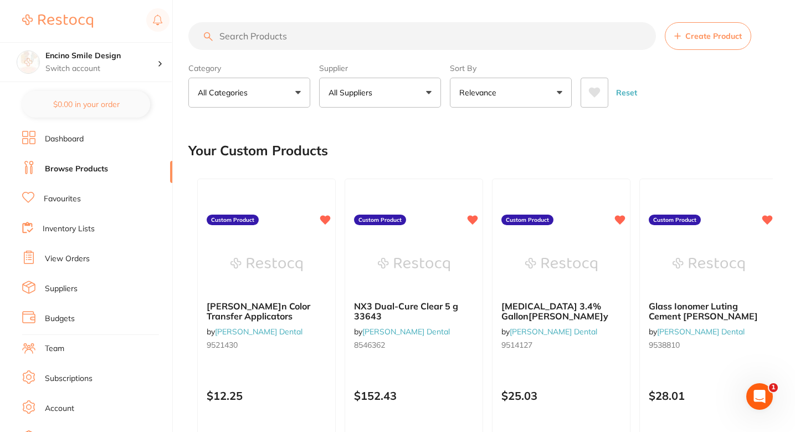
click at [386, 137] on div "Your Custom Products" at bounding box center [480, 150] width 584 height 37
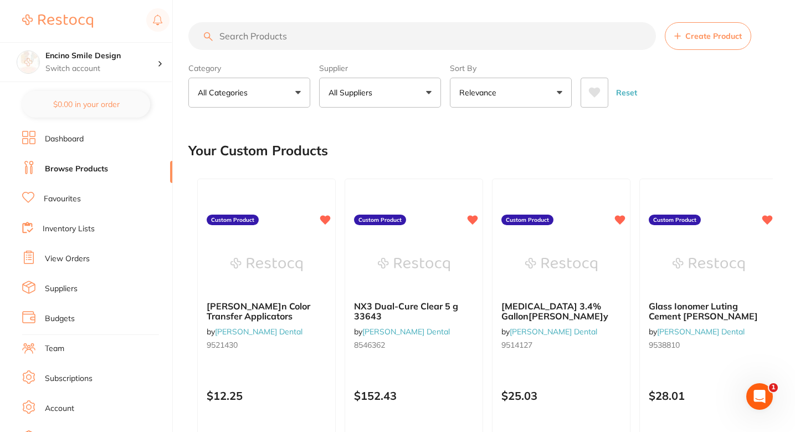
click at [382, 134] on div "Your Custom Products" at bounding box center [480, 150] width 584 height 37
click at [410, 140] on div "Your Custom Products" at bounding box center [480, 150] width 584 height 37
click at [414, 136] on div "Your Custom Products" at bounding box center [480, 150] width 584 height 37
click at [374, 132] on div "Your Custom Products" at bounding box center [480, 150] width 584 height 37
